Goal: Check status: Check status

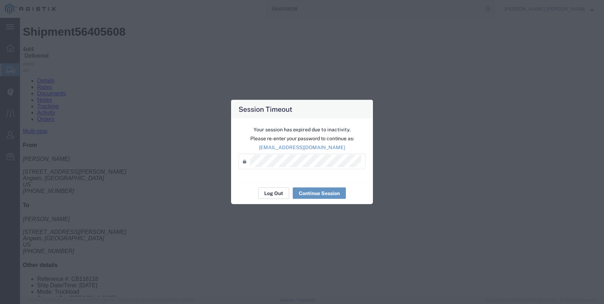
click at [277, 191] on button "Log Out" at bounding box center [273, 193] width 31 height 11
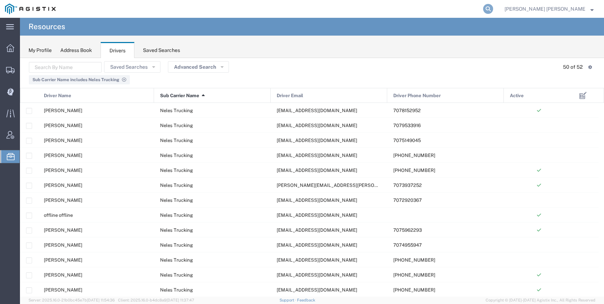
click at [493, 6] on icon at bounding box center [488, 9] width 10 height 10
click at [480, 11] on input "search" at bounding box center [374, 8] width 217 height 17
paste input "56445170"
type input "56445170"
